Goal: Navigation & Orientation: Find specific page/section

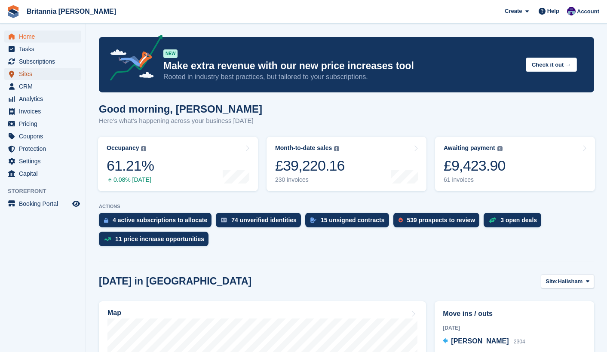
click at [29, 72] on span "Sites" at bounding box center [45, 74] width 52 height 12
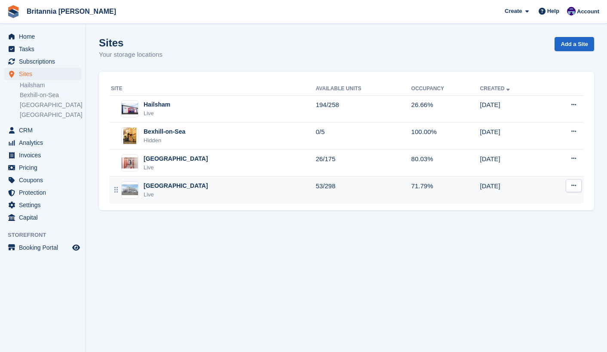
click at [182, 188] on div "Eastbourne Live" at bounding box center [213, 191] width 205 height 18
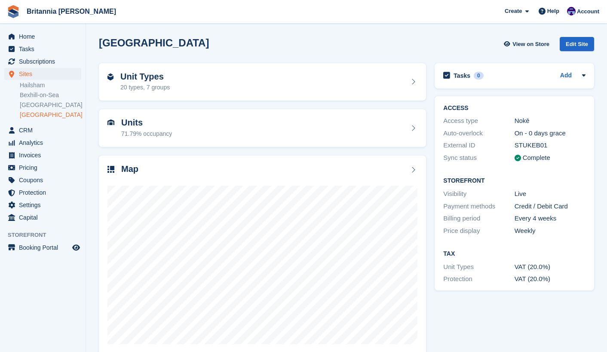
scroll to position [14, 0]
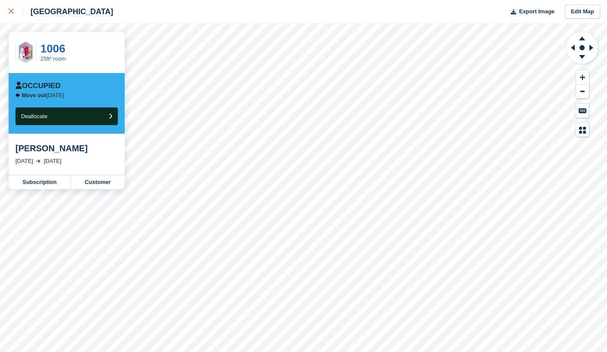
click at [13, 11] on icon at bounding box center [11, 11] width 5 height 5
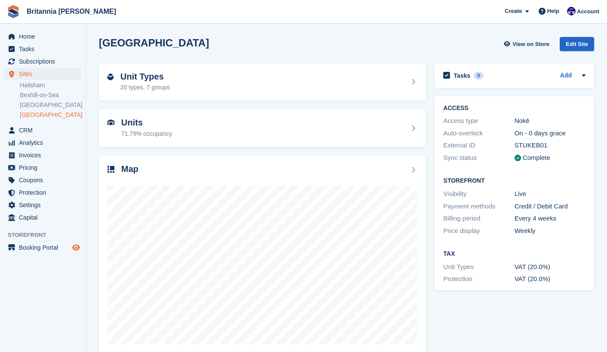
click at [77, 247] on icon "Preview store" at bounding box center [76, 247] width 8 height 7
